Goal: Transaction & Acquisition: Purchase product/service

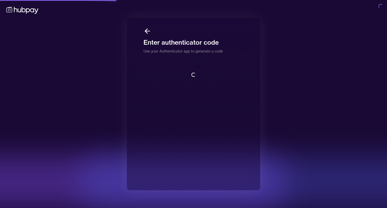
scroll to position [1, 0]
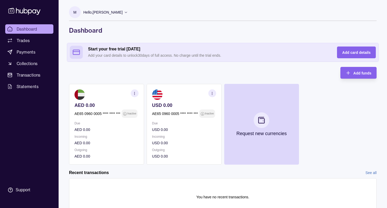
click at [137, 92] on icon "button" at bounding box center [135, 93] width 4 height 4
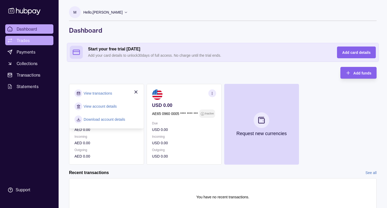
click at [27, 42] on span "Trades" at bounding box center [23, 40] width 13 height 6
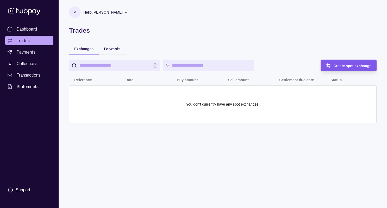
click at [339, 60] on div "Create spot exchange" at bounding box center [345, 65] width 54 height 12
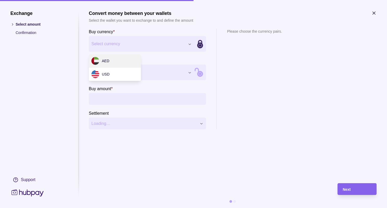
click at [190, 207] on div "Exchange Select amount Confirmation Support Convert money between your wallets …" at bounding box center [193, 208] width 387 height 0
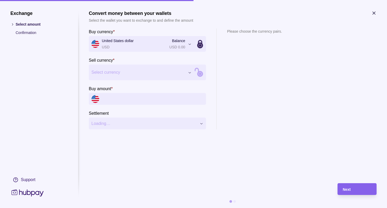
click at [188, 207] on div "Exchange Select amount Confirmation Support Convert money between your wallets …" at bounding box center [193, 208] width 387 height 0
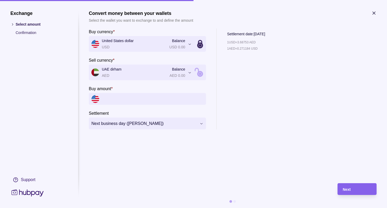
click at [181, 207] on div "**********" at bounding box center [193, 208] width 387 height 0
click at [174, 207] on div "**********" at bounding box center [193, 208] width 387 height 0
drag, startPoint x: 240, startPoint y: 41, endPoint x: 251, endPoint y: 40, distance: 11.5
click at [251, 40] on p "1 USD = 3.68753 AED" at bounding box center [241, 42] width 29 height 6
copy p "3.68753"
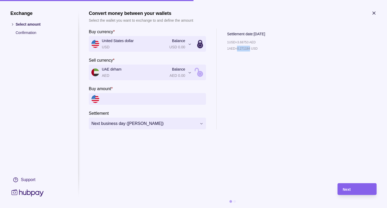
drag, startPoint x: 240, startPoint y: 48, endPoint x: 252, endPoint y: 48, distance: 12.3
click at [252, 48] on p "1 AED = 0.271184 USD" at bounding box center [242, 49] width 31 height 6
copy p "0.271184"
